Goal: Find specific page/section: Find specific page/section

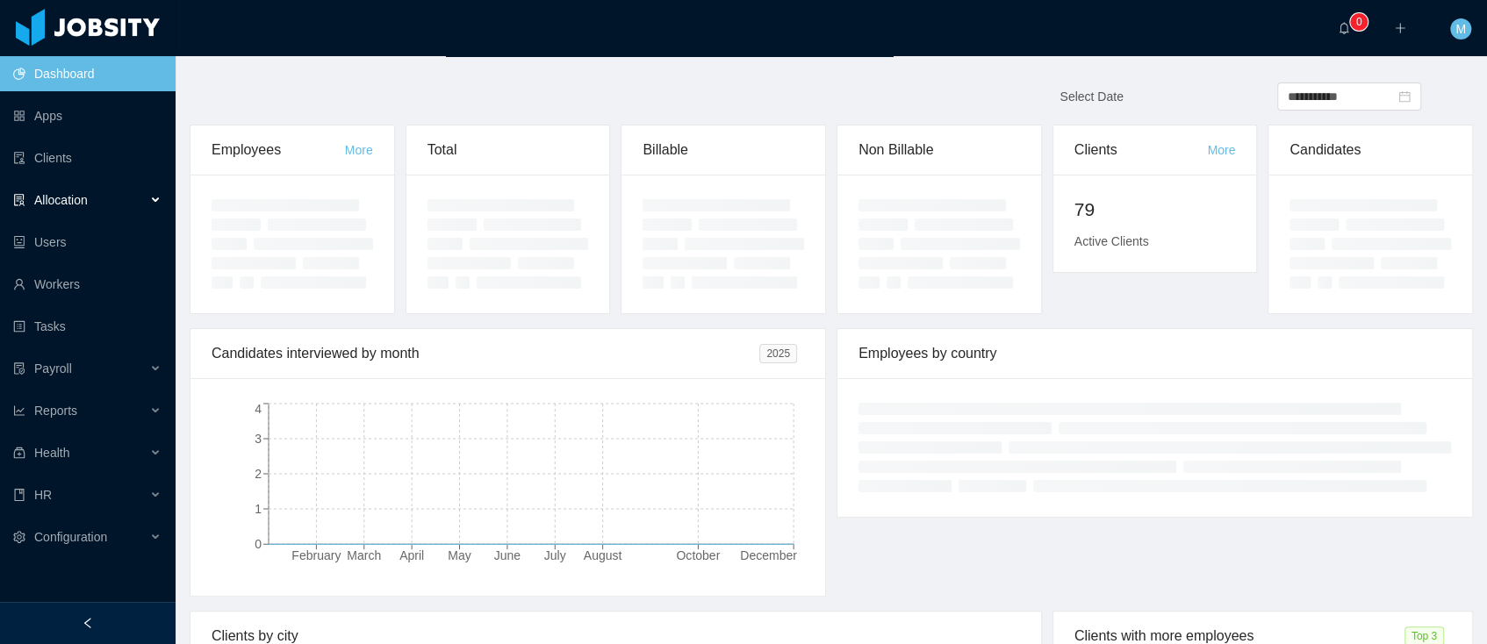
click at [63, 188] on div "Allocation" at bounding box center [88, 200] width 176 height 35
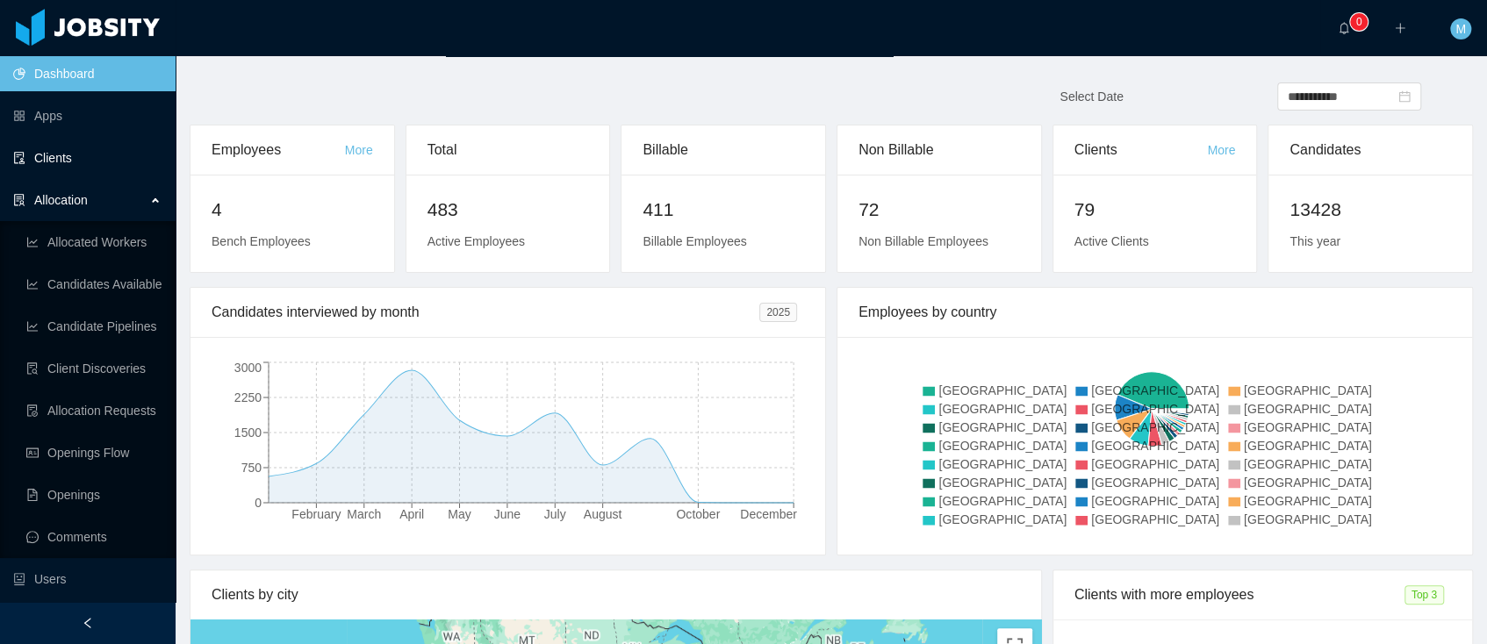
click at [62, 144] on link "Clients" at bounding box center [87, 157] width 148 height 35
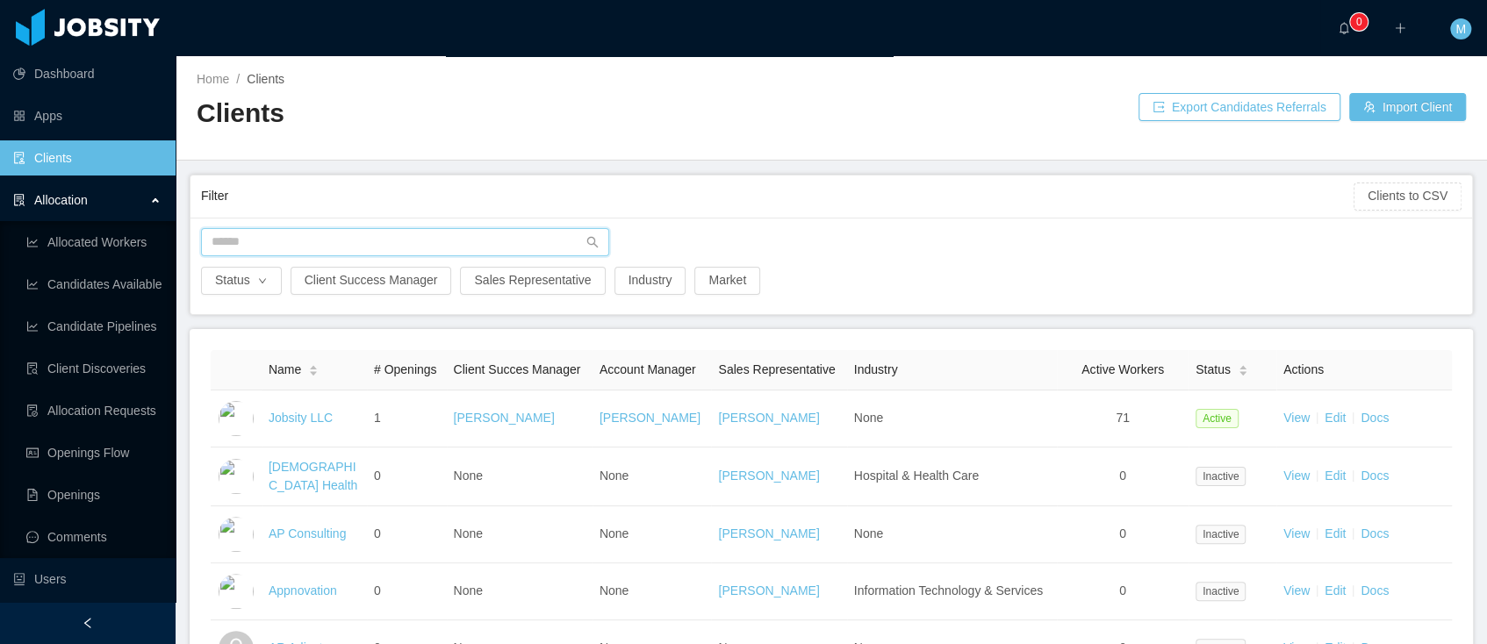
click at [298, 228] on input "text" at bounding box center [405, 242] width 408 height 28
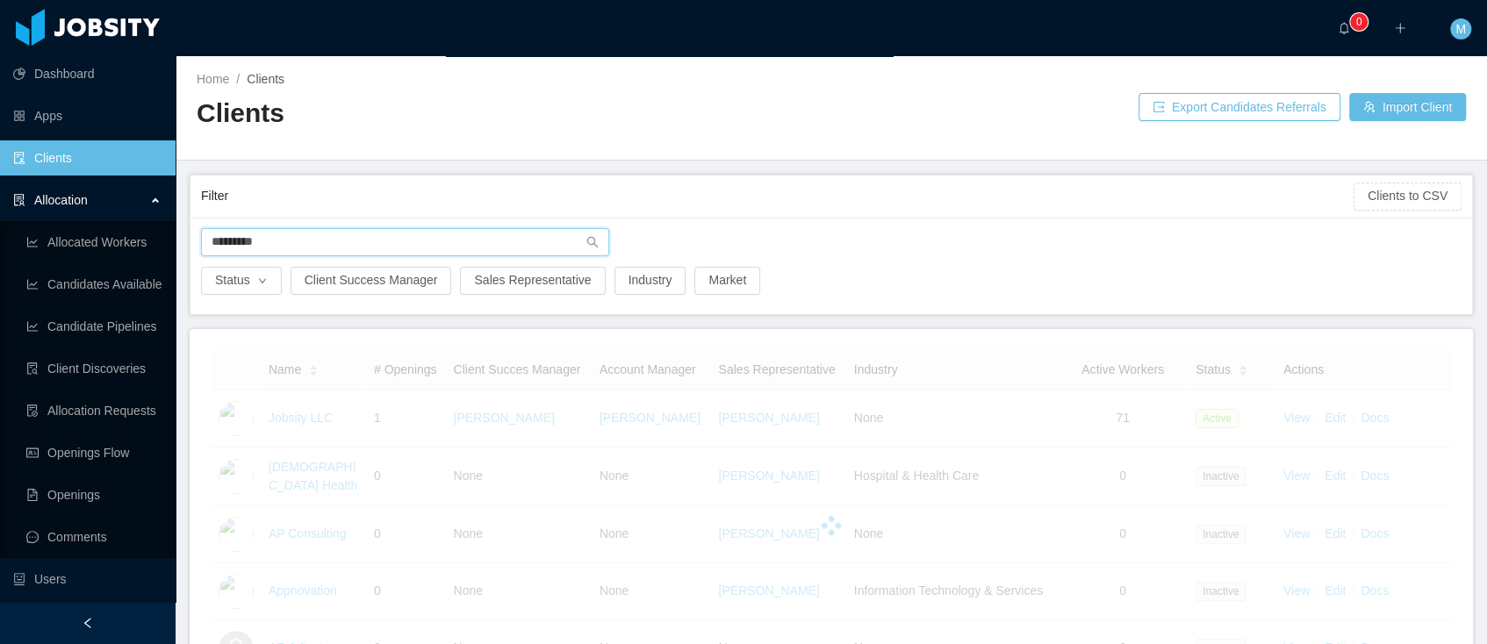
type input "*********"
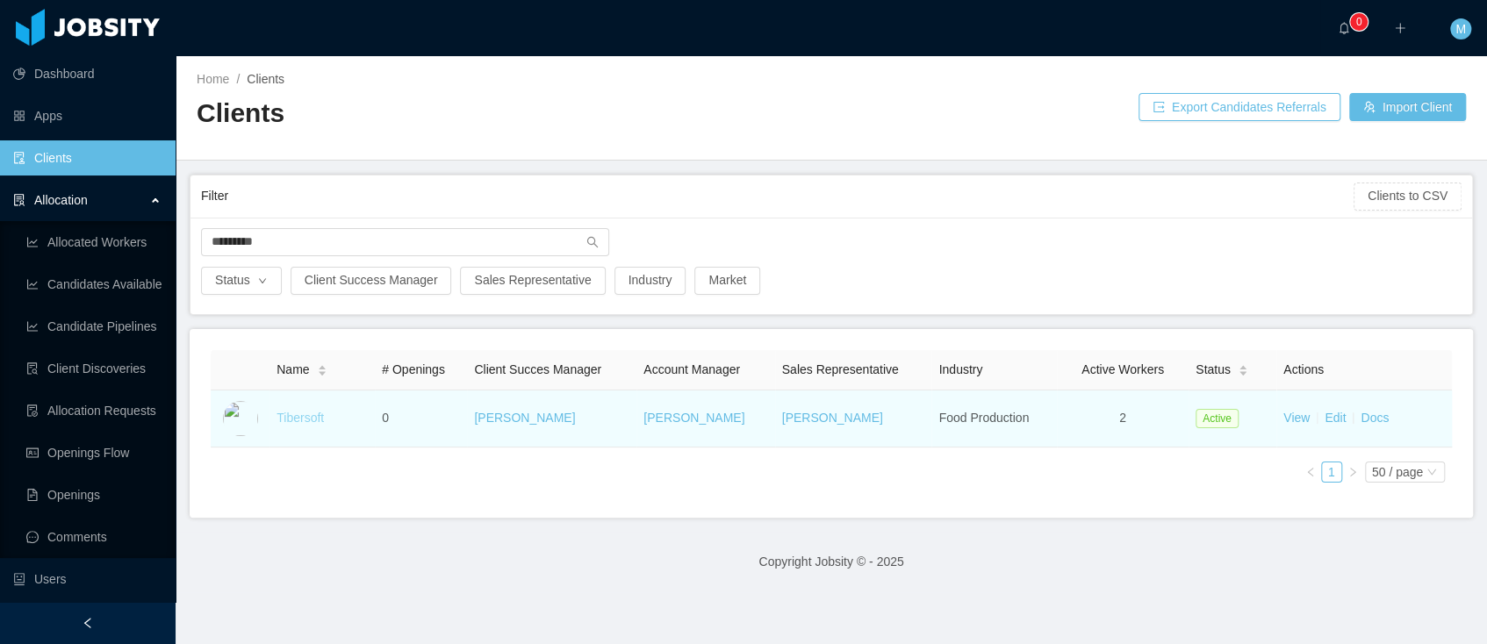
click at [309, 413] on link "Tibersoft" at bounding box center [299, 418] width 47 height 14
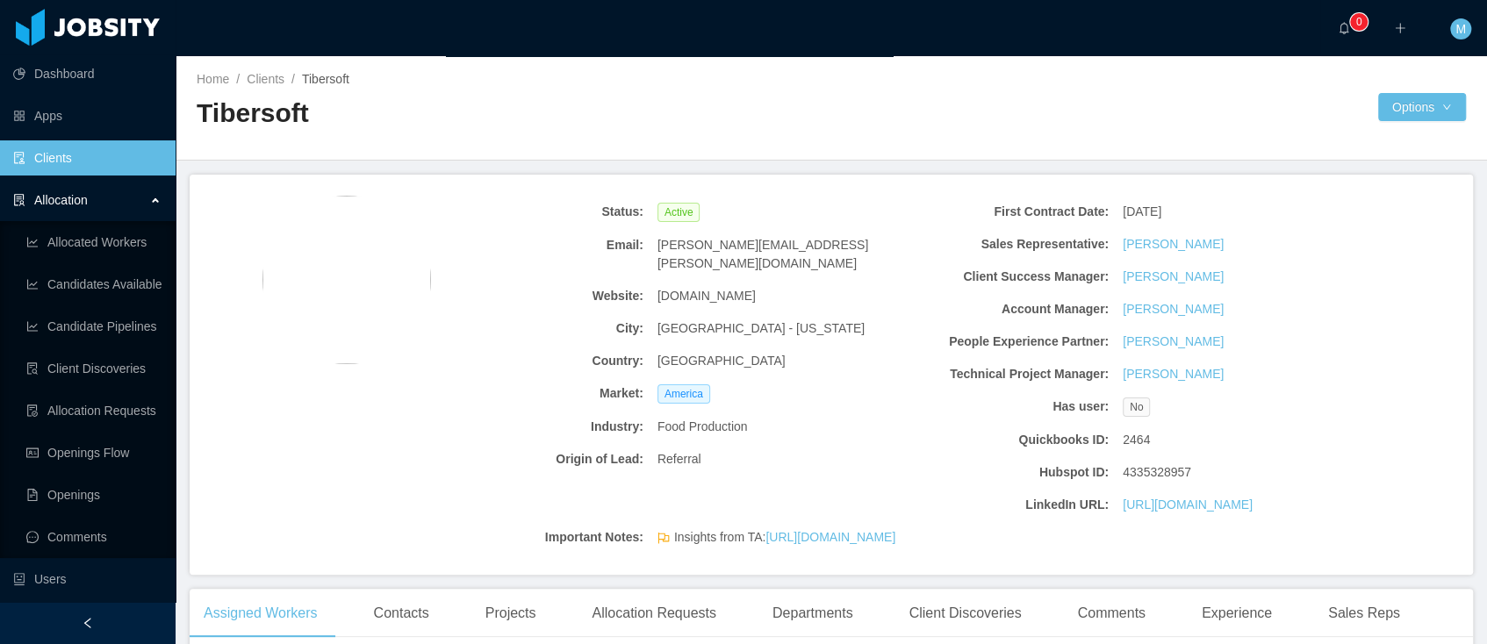
scroll to position [413, 0]
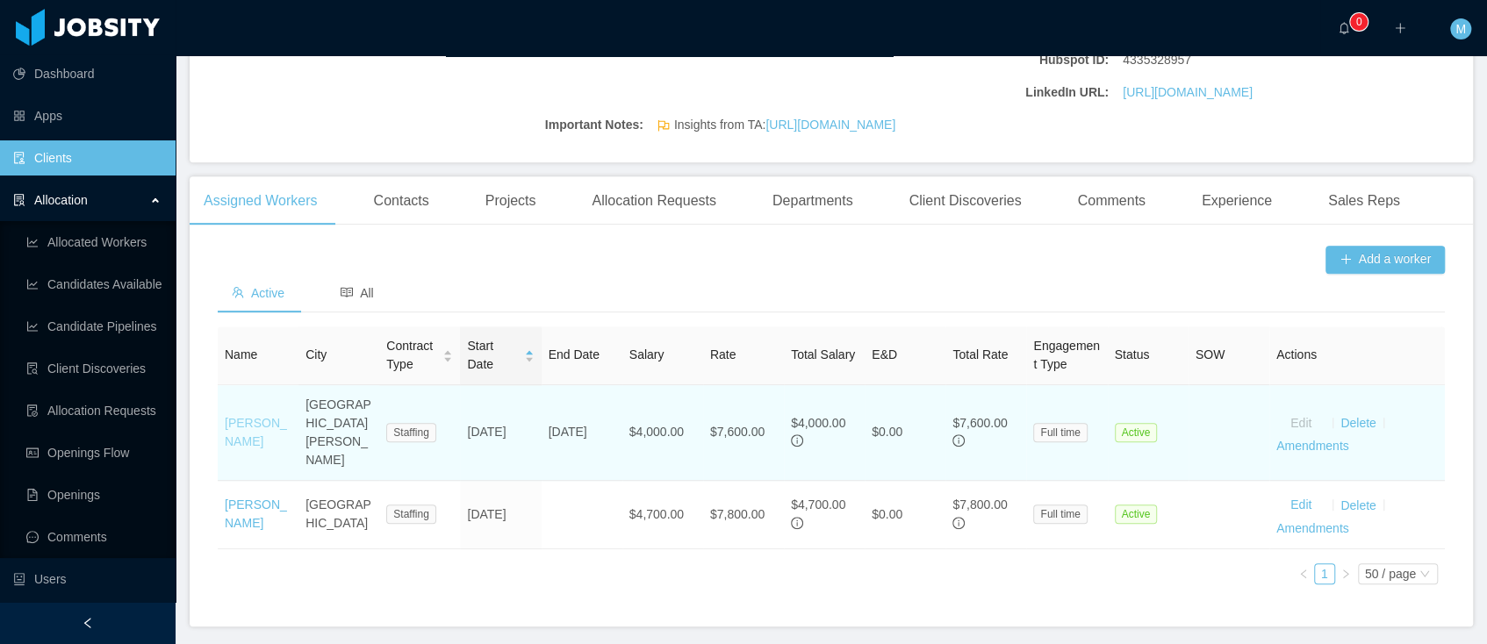
click at [253, 449] on link "[PERSON_NAME]" at bounding box center [256, 432] width 62 height 32
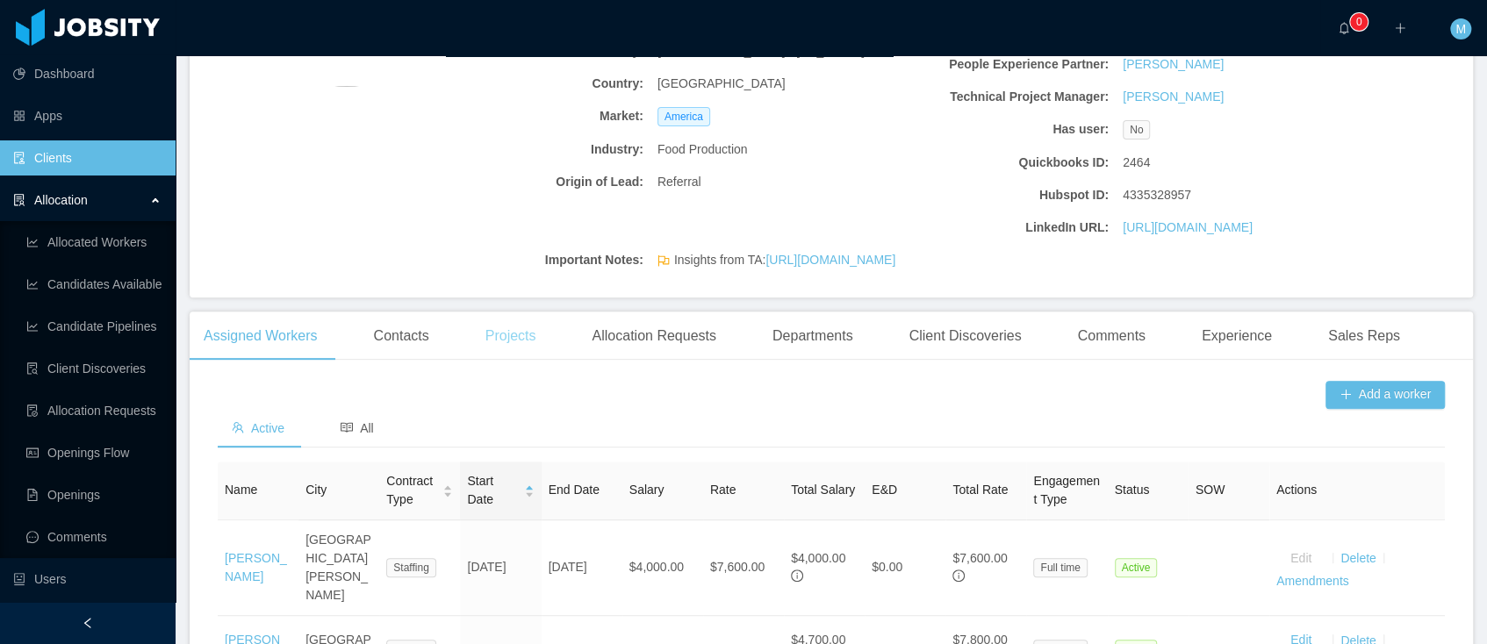
scroll to position [490, 0]
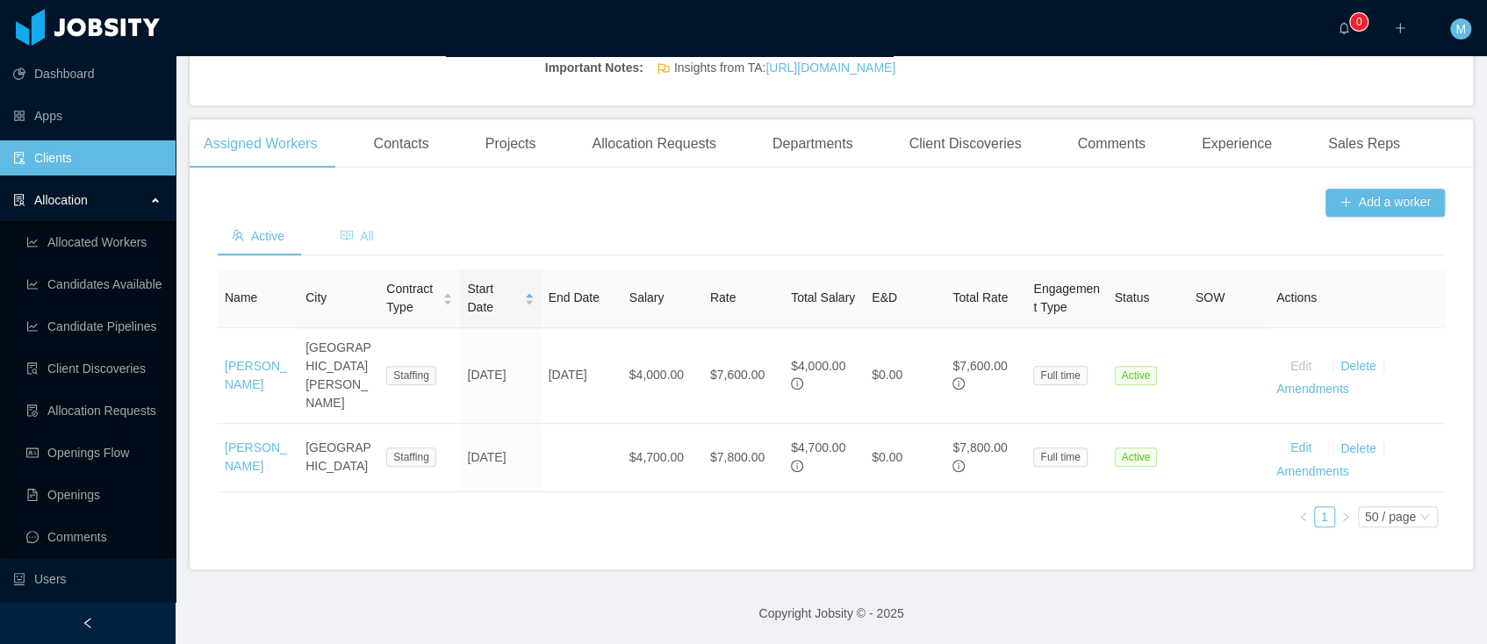
click at [370, 243] on span "All" at bounding box center [357, 236] width 33 height 14
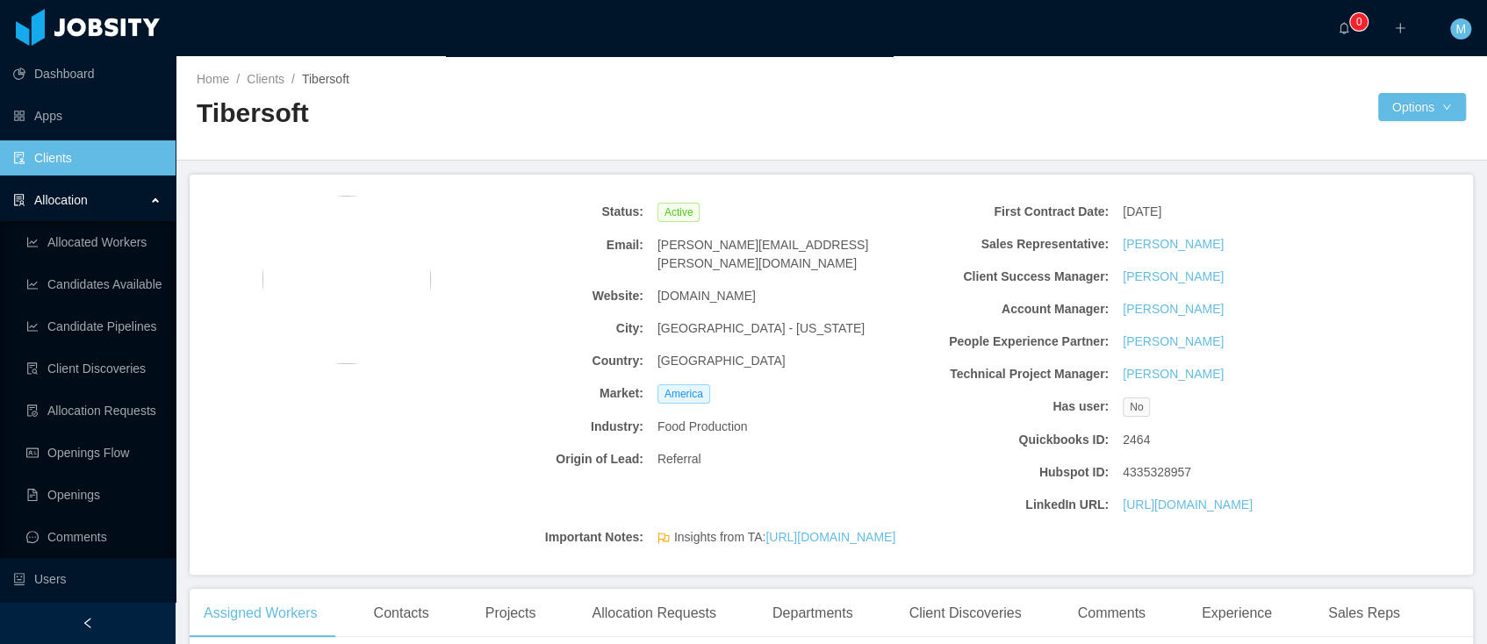
click at [56, 158] on link "Clients" at bounding box center [87, 157] width 148 height 35
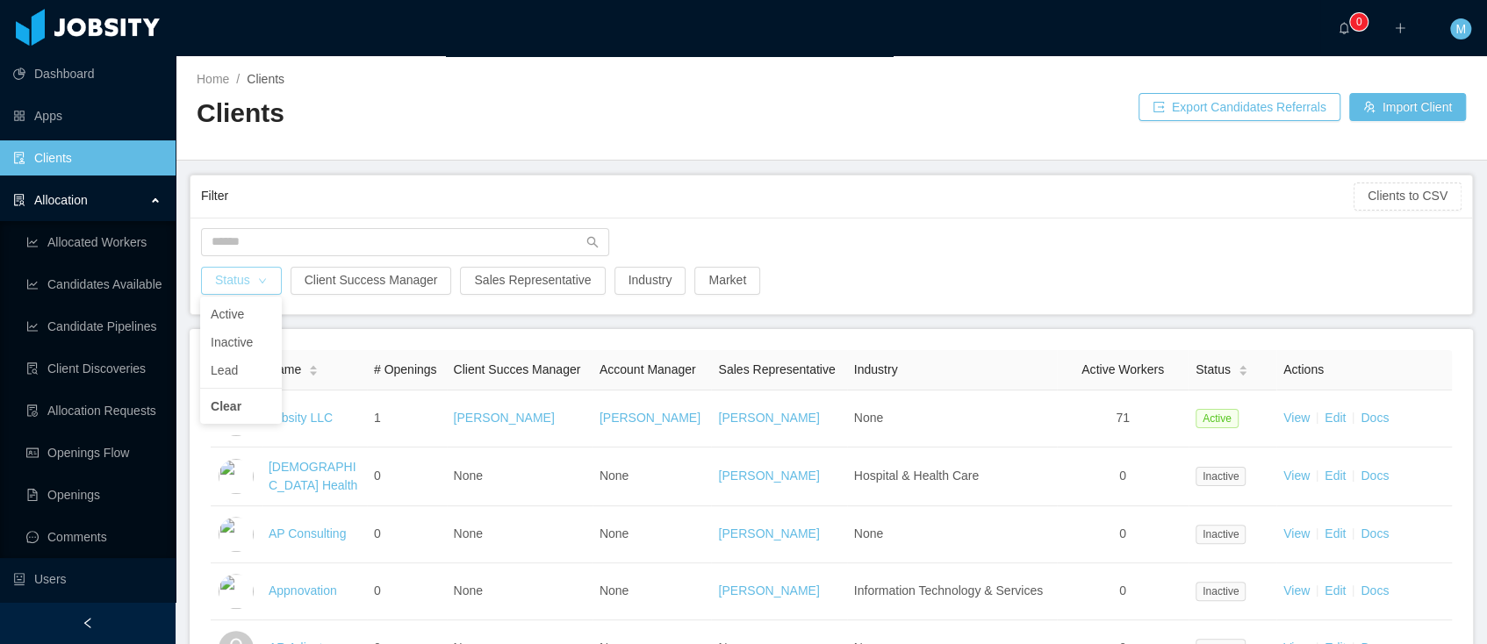
click at [211, 276] on button "Status" at bounding box center [241, 281] width 81 height 28
click at [233, 312] on li "Active" at bounding box center [241, 314] width 82 height 28
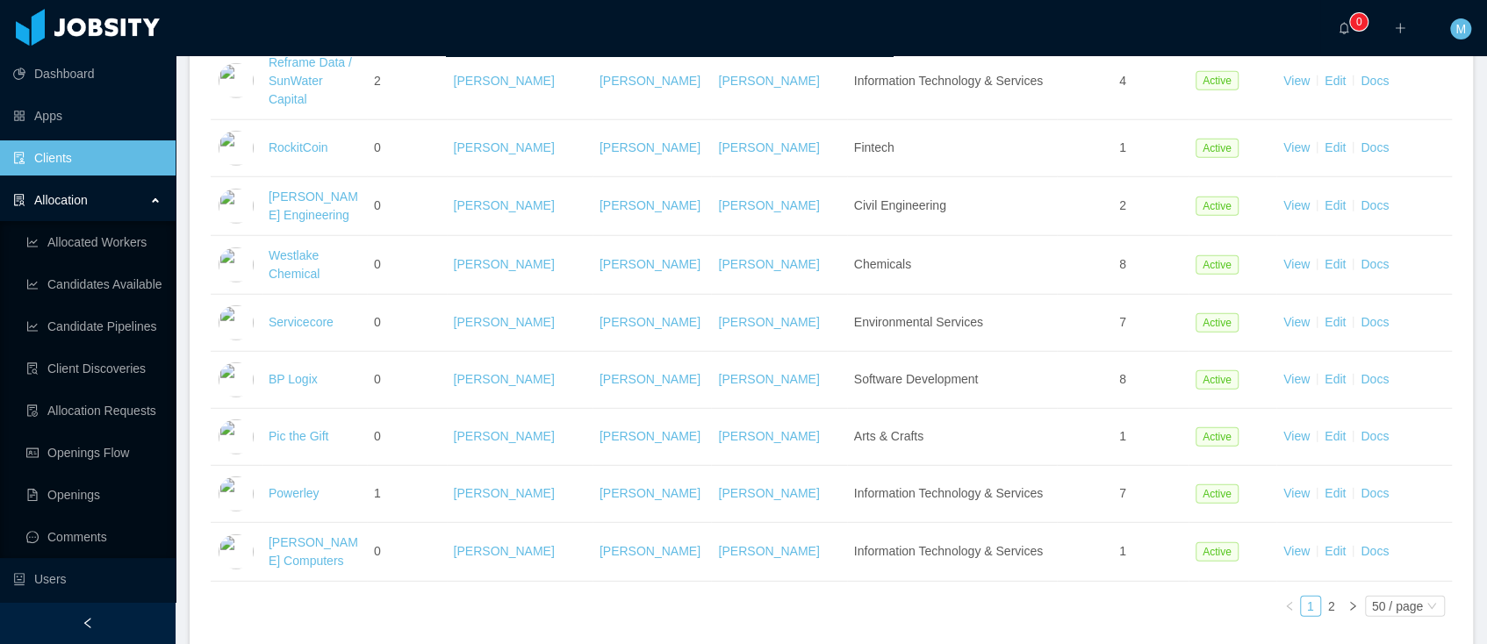
scroll to position [2878, 0]
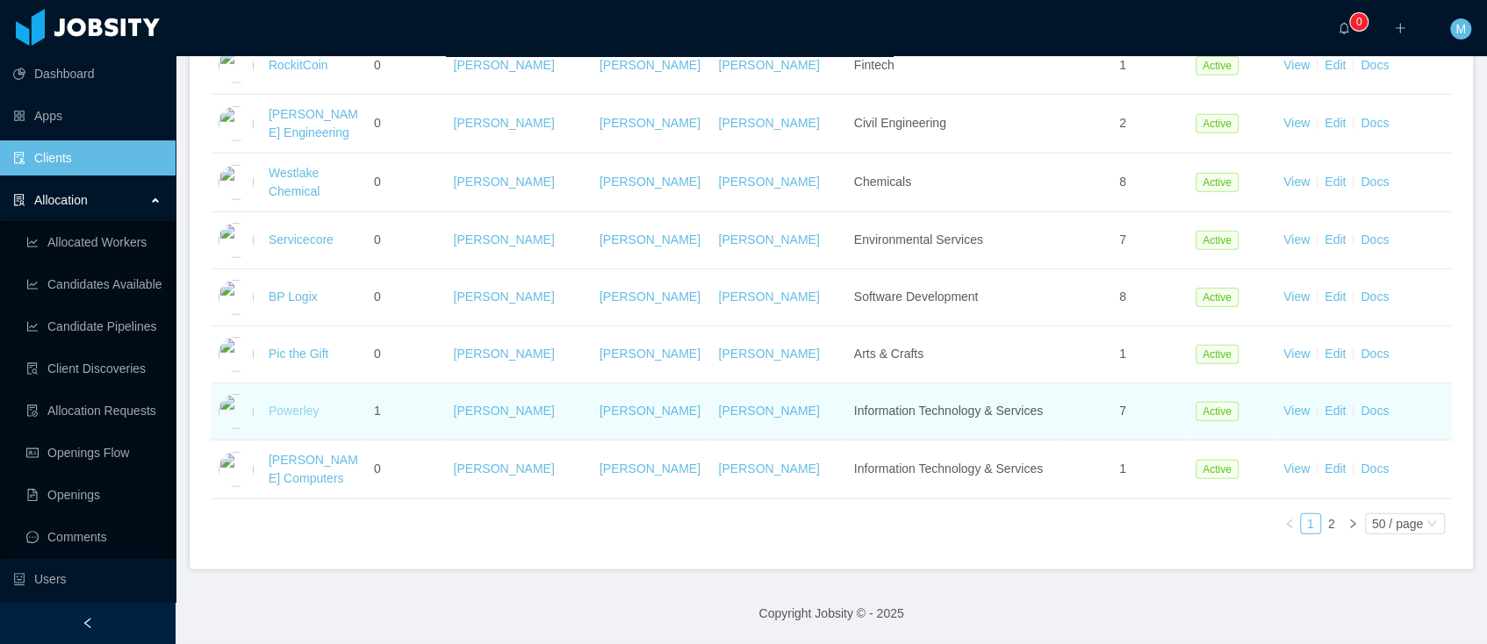
click at [299, 409] on link "Powerley" at bounding box center [294, 411] width 51 height 14
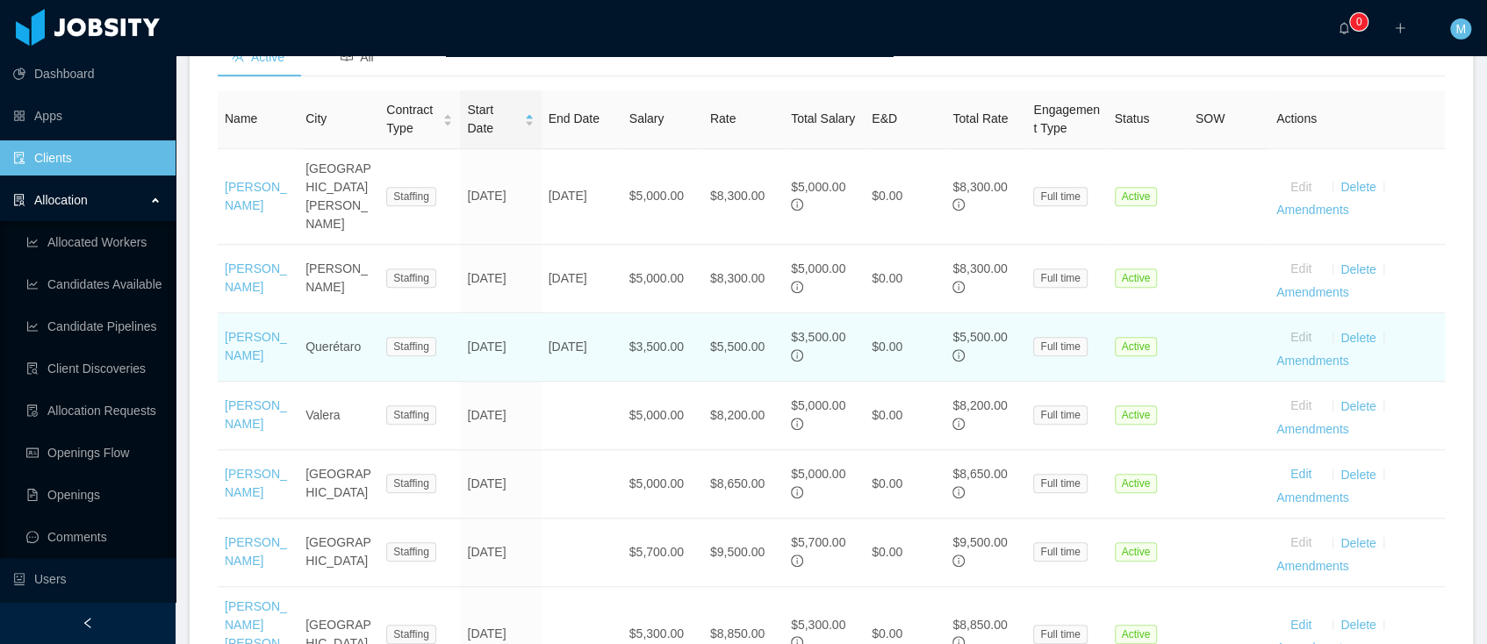
scroll to position [679, 0]
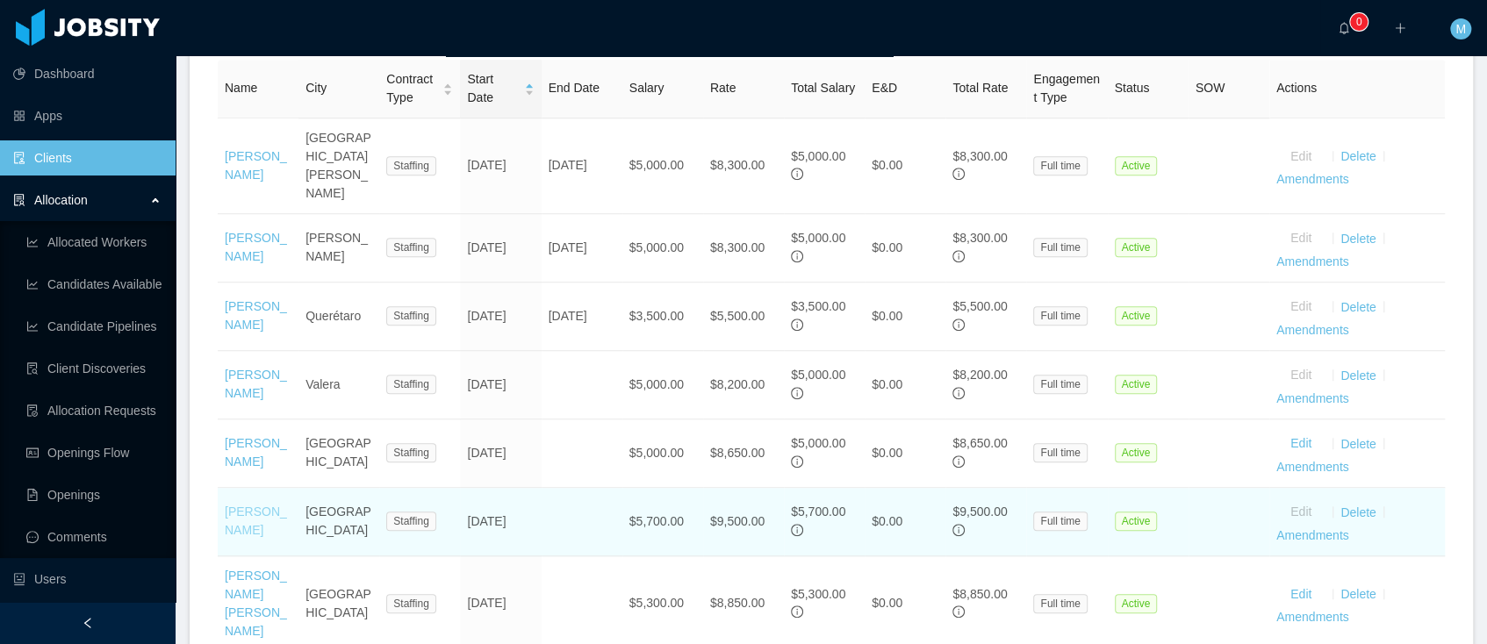
click at [240, 514] on link "[PERSON_NAME]" at bounding box center [256, 521] width 62 height 32
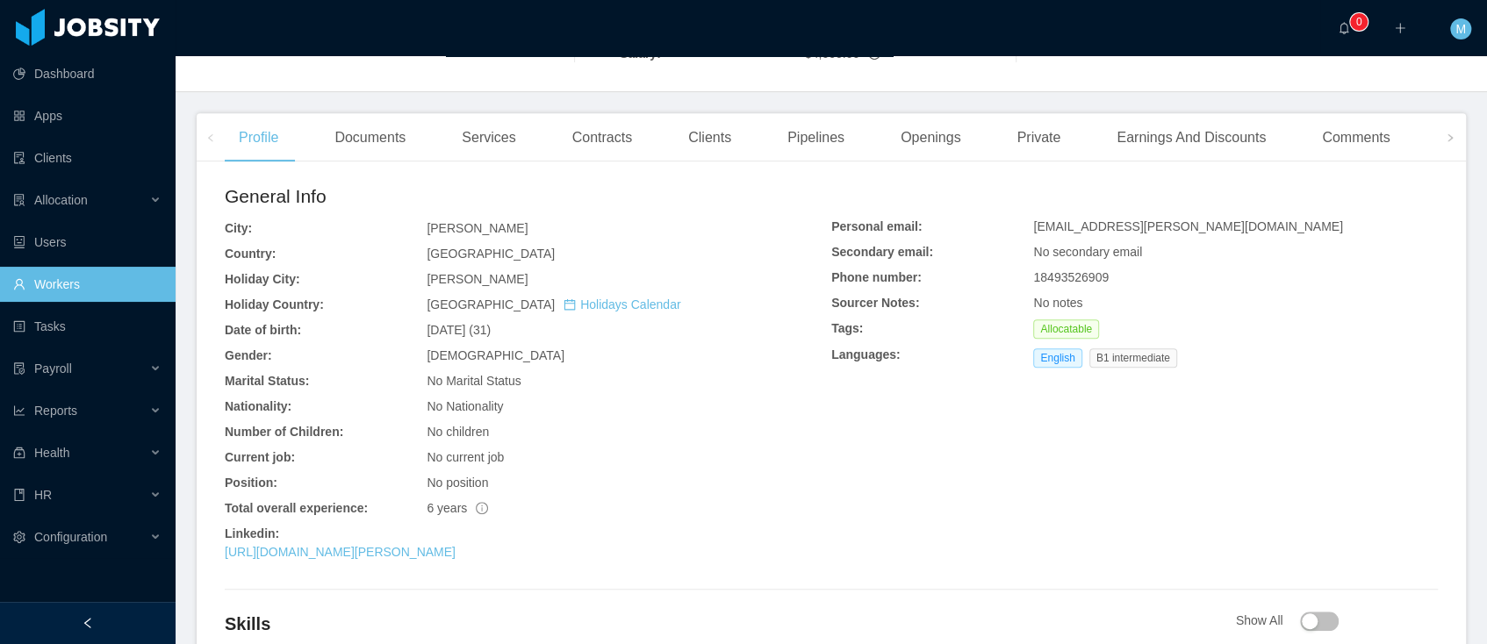
scroll to position [753, 0]
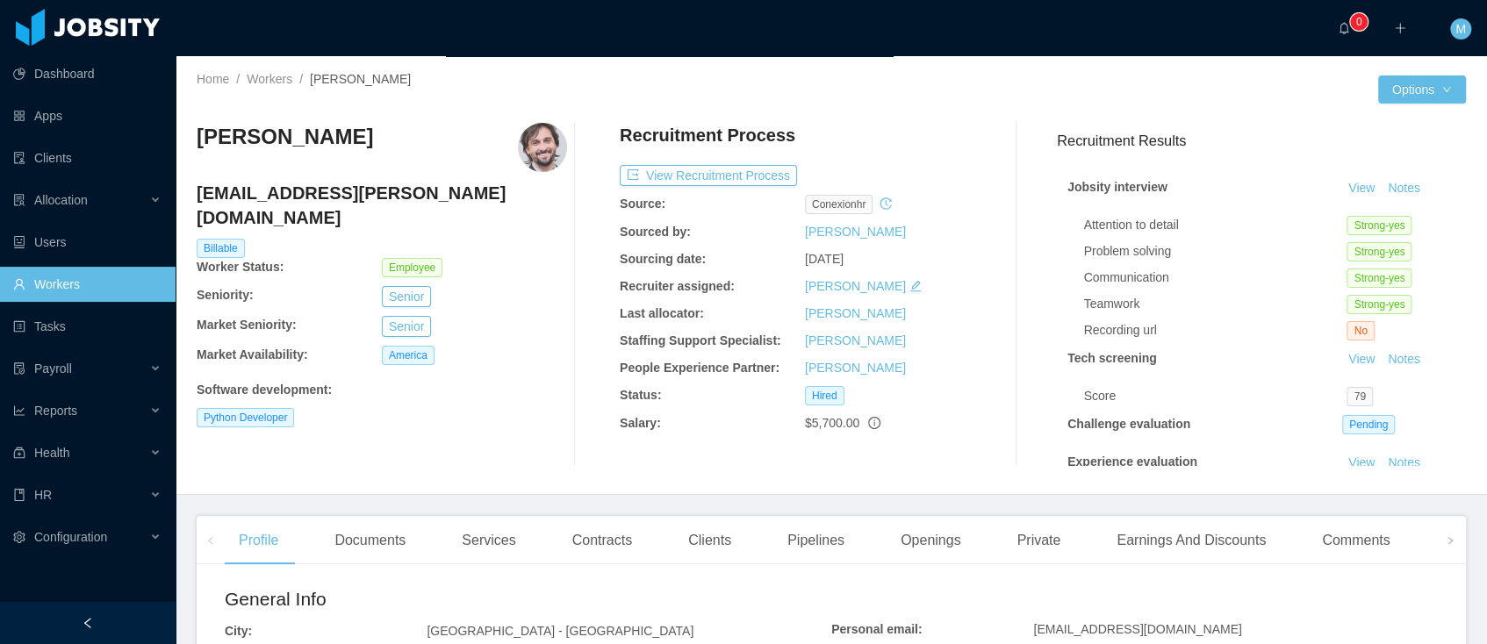
scroll to position [327, 0]
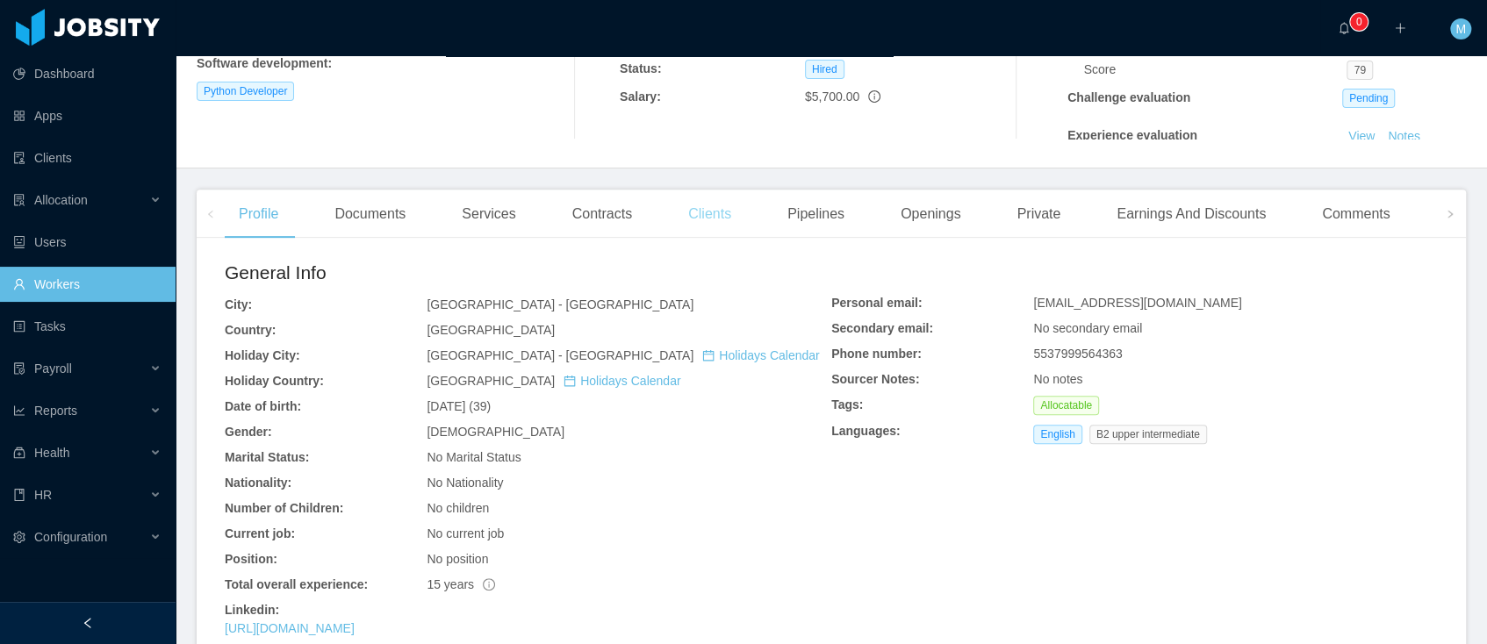
click at [732, 222] on div "Clients" at bounding box center [709, 214] width 71 height 49
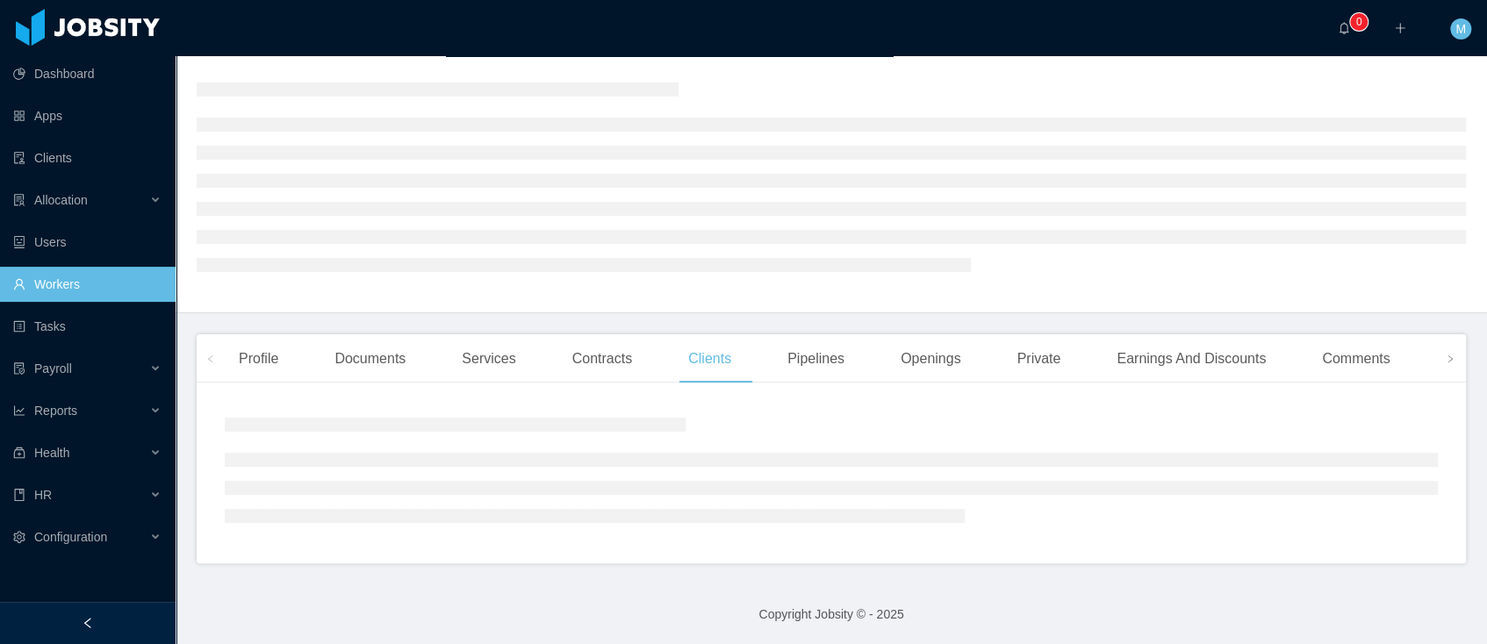
scroll to position [183, 0]
